Goal: Information Seeking & Learning: Understand process/instructions

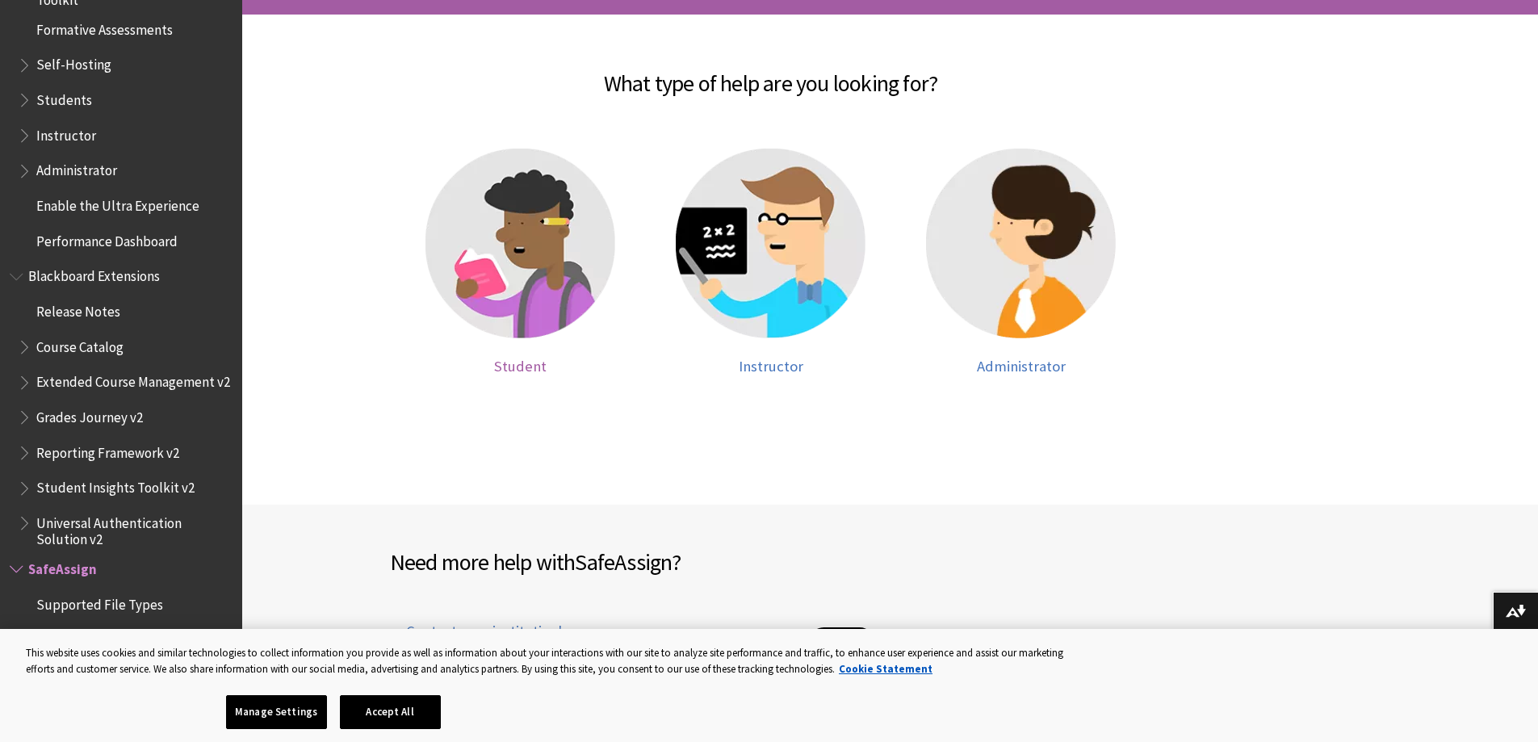
click at [559, 199] on img at bounding box center [520, 244] width 190 height 190
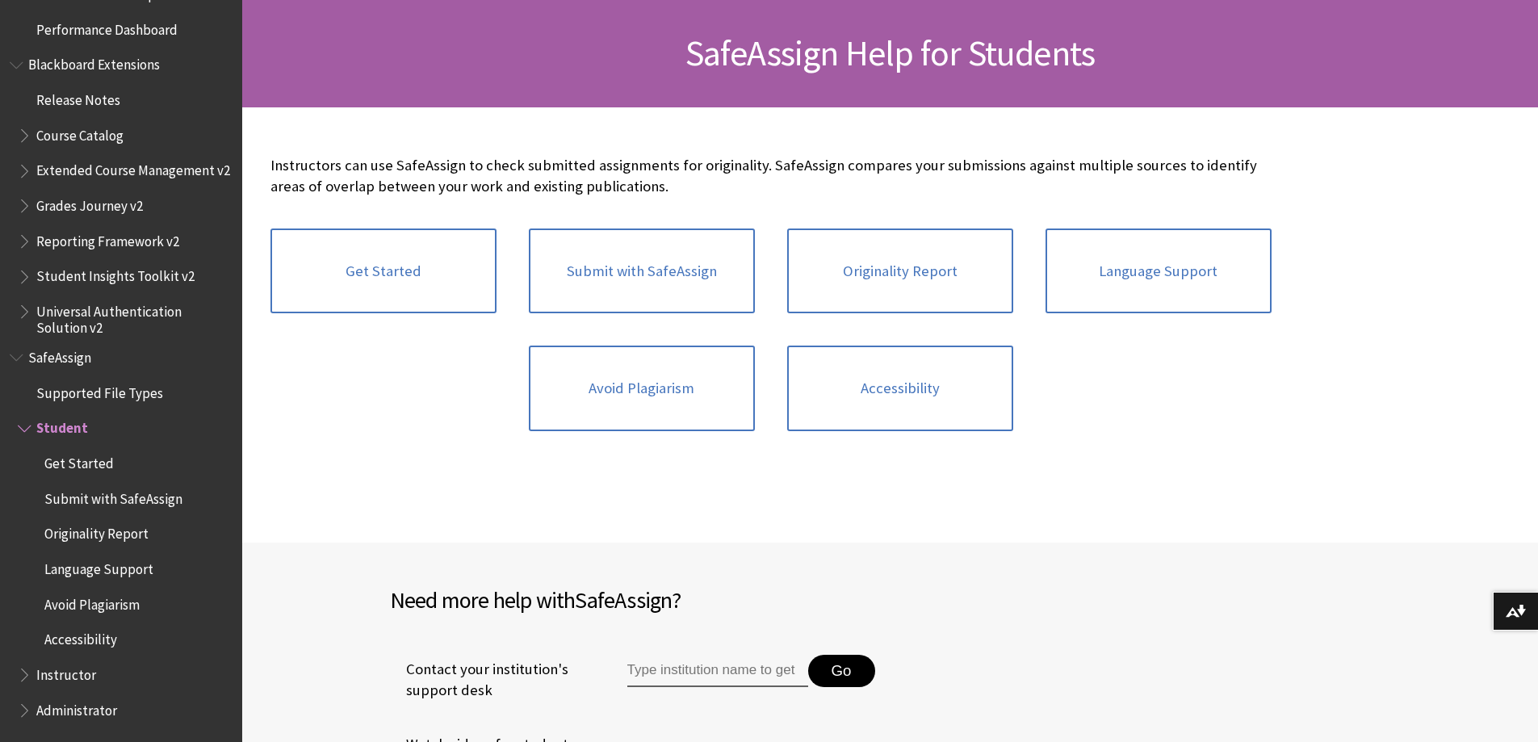
scroll to position [242, 0]
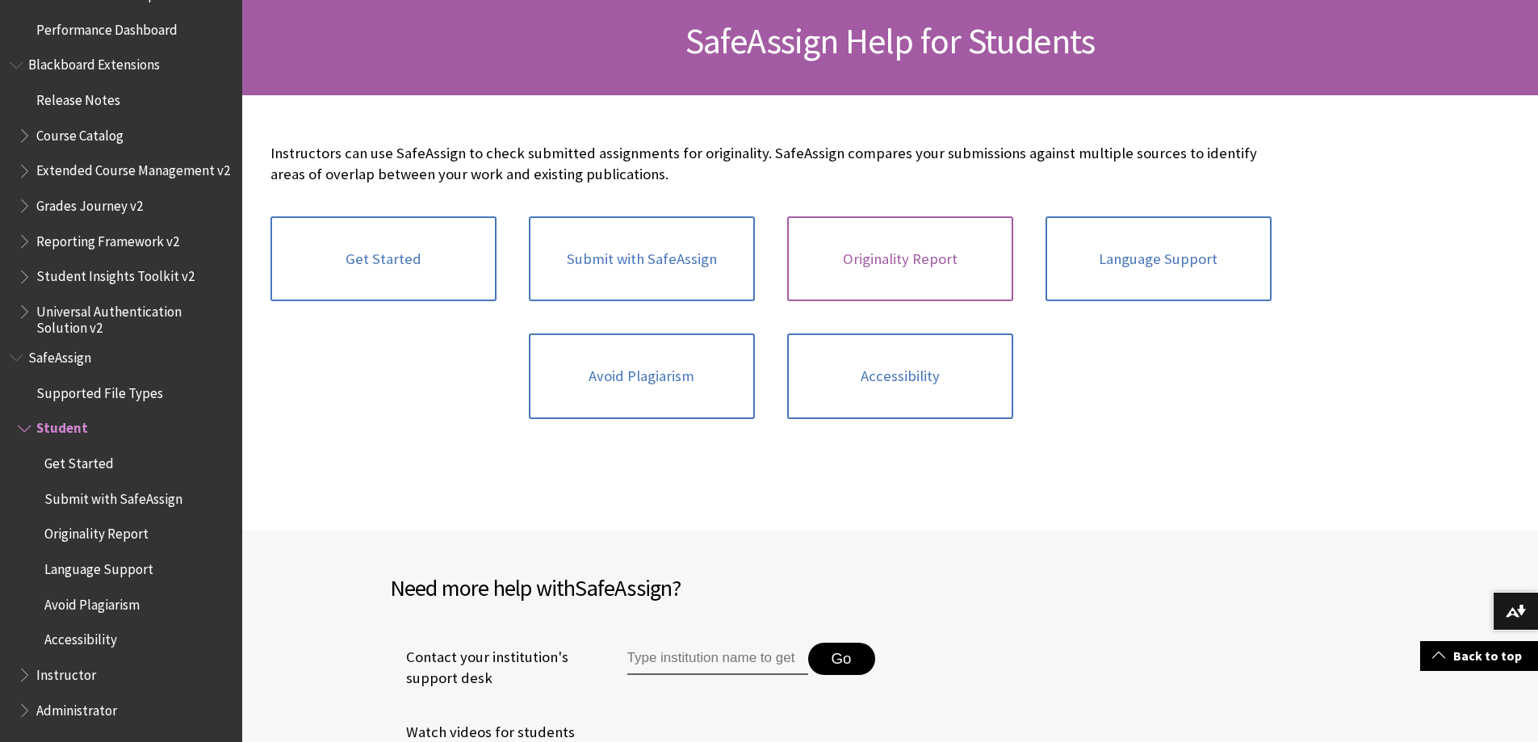
click at [890, 278] on link "Originality Report" at bounding box center [900, 259] width 226 height 86
